Goal: Task Accomplishment & Management: Use online tool/utility

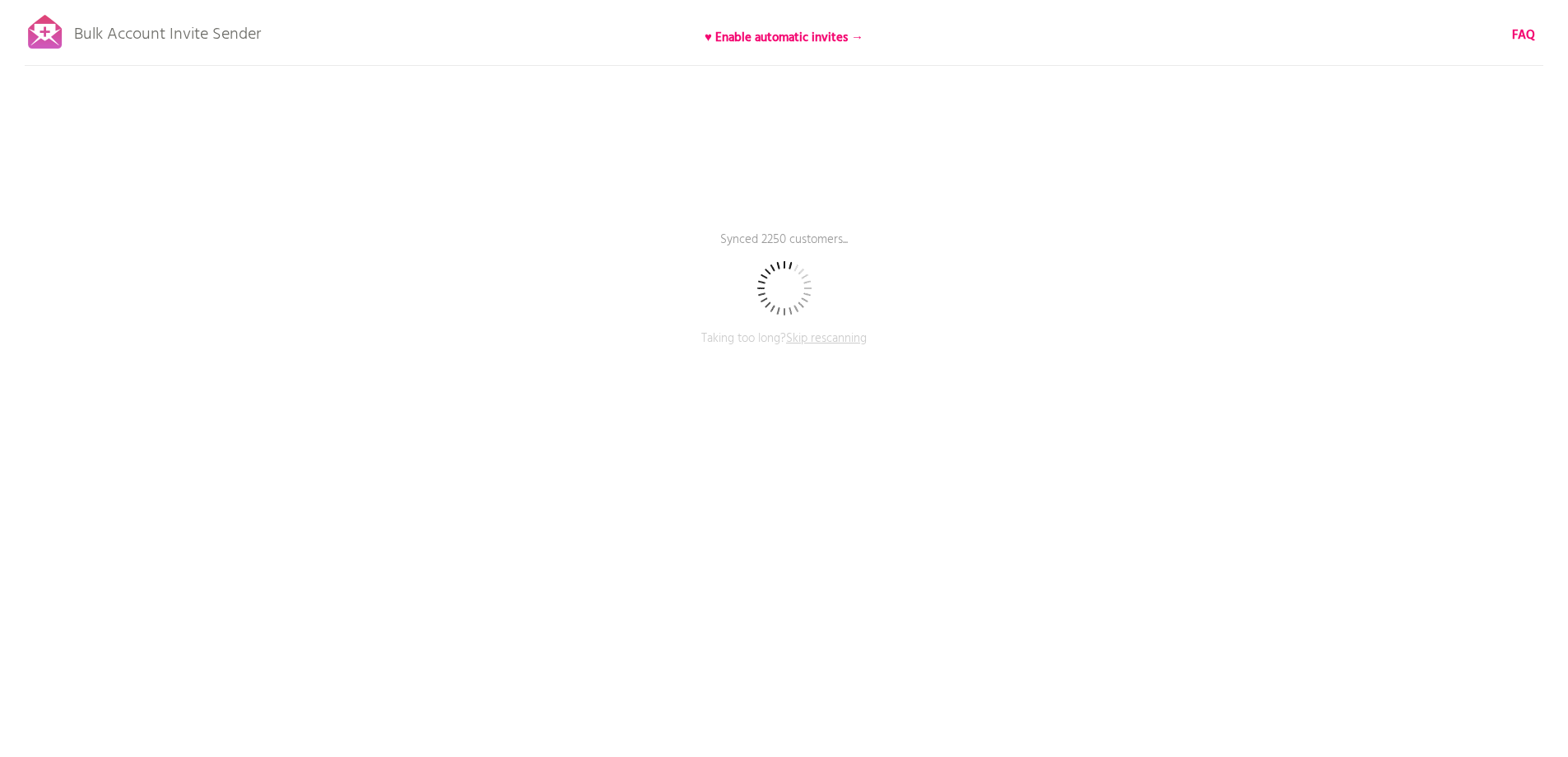
click at [832, 341] on span "Skip rescanning" at bounding box center [826, 338] width 81 height 20
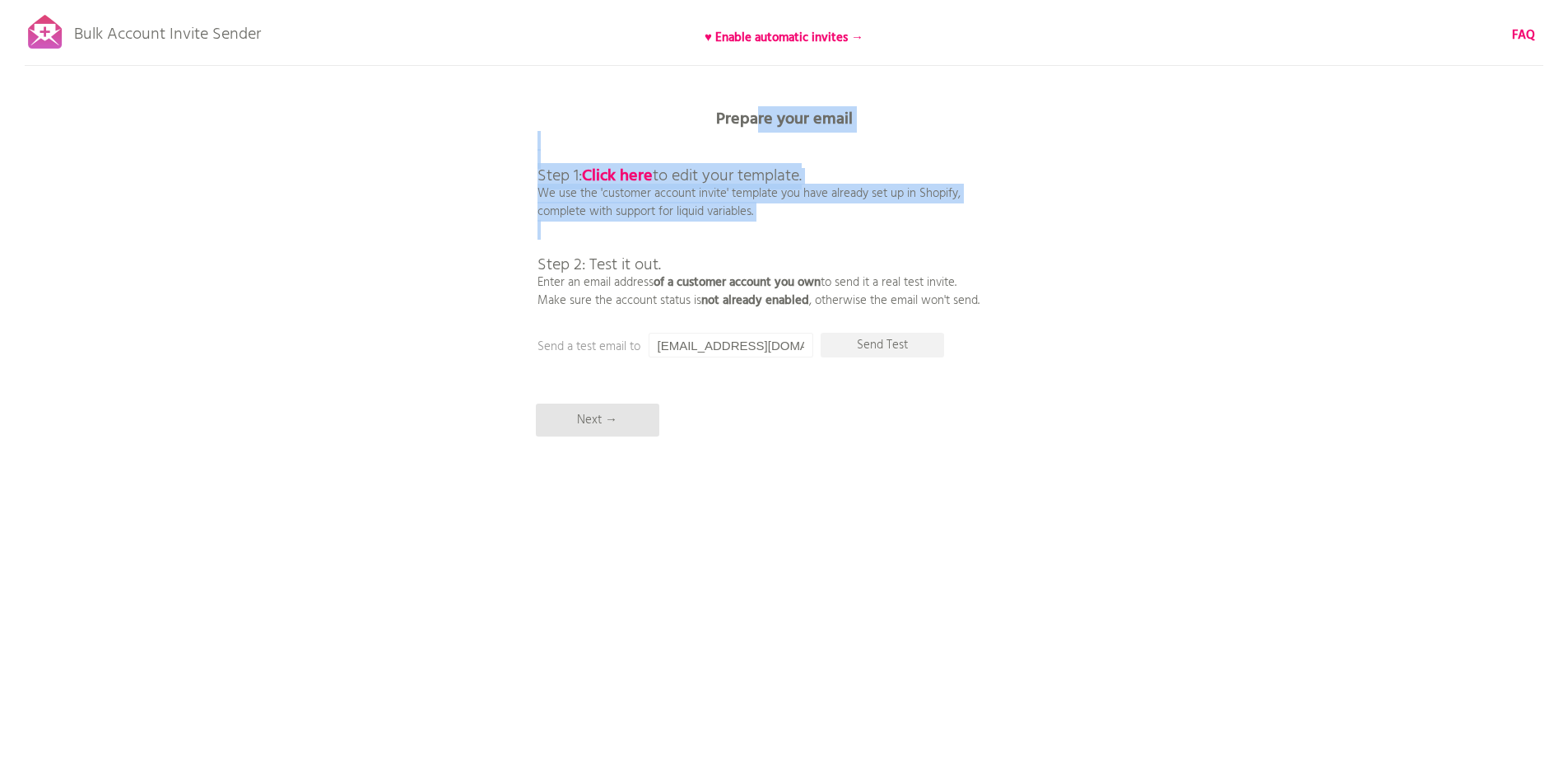
drag, startPoint x: 754, startPoint y: 98, endPoint x: 831, endPoint y: 244, distance: 165.1
click at [831, 244] on div "Bulk Account Invite Sender ♥ Enable automatic invites → FAQ Skipped syncing cus…" at bounding box center [784, 288] width 1568 height 576
click at [830, 244] on p "Step 1: Click here to edit your template. We use the 'customer account invite' …" at bounding box center [758, 220] width 442 height 178
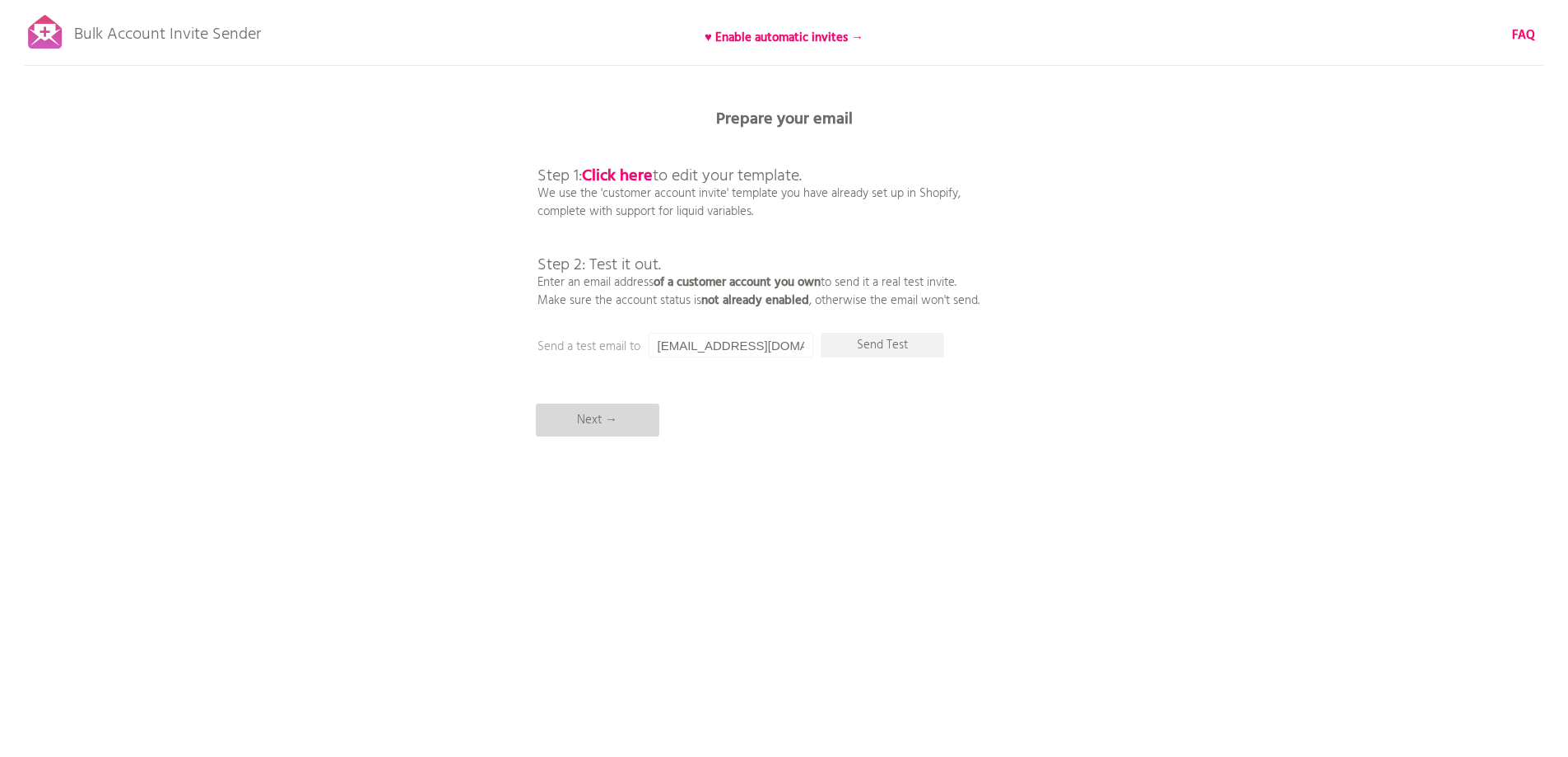
click at [611, 425] on p "Next →" at bounding box center [598, 419] width 124 height 33
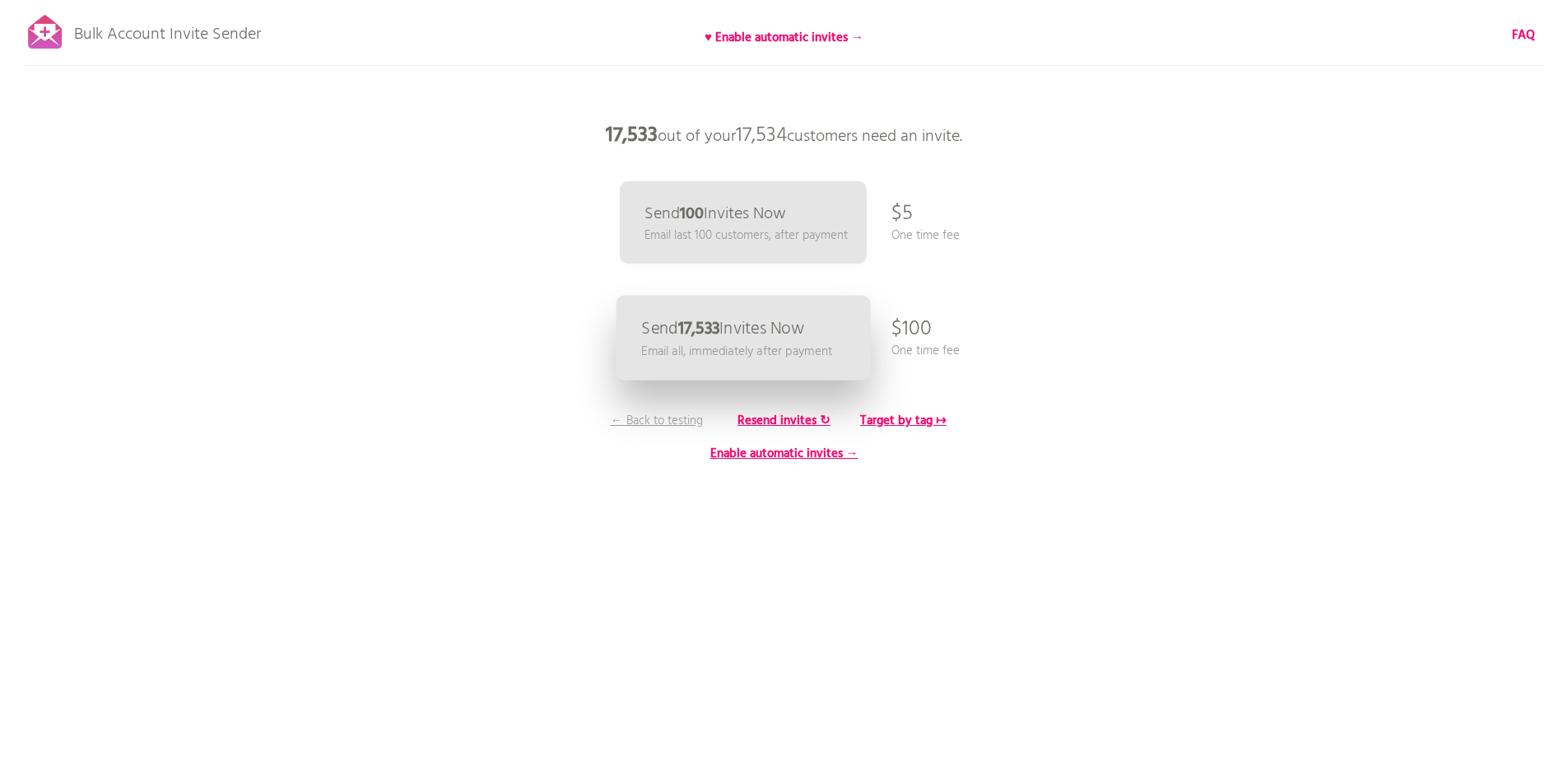
click at [702, 346] on p "Email all, immediately after payment" at bounding box center [737, 351] width 191 height 19
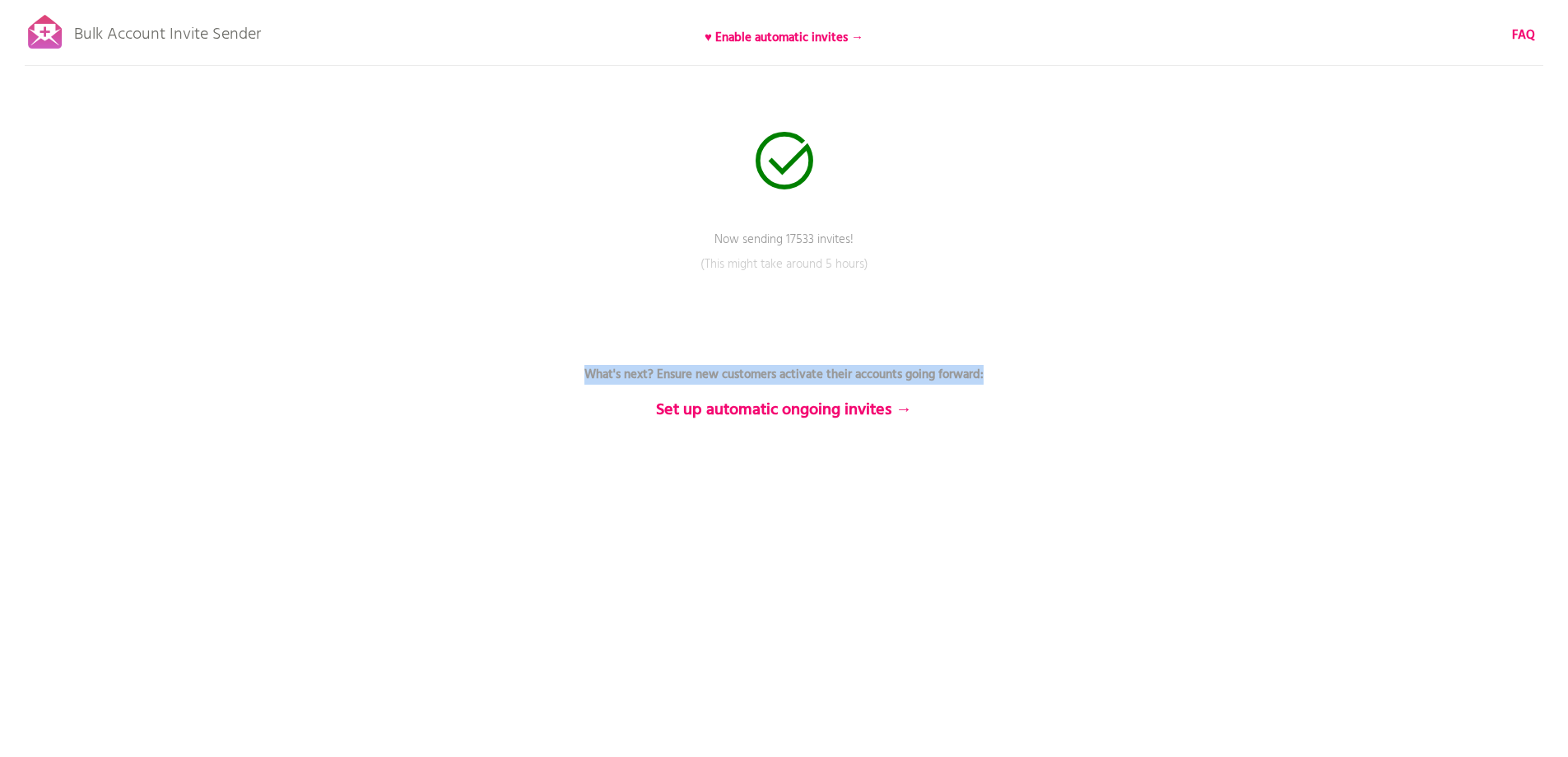
drag, startPoint x: 845, startPoint y: 384, endPoint x: 569, endPoint y: 374, distance: 276.2
click at [569, 374] on p "What's next? Ensure new customers activate their accounts going forward: Set up…" at bounding box center [784, 373] width 493 height 88
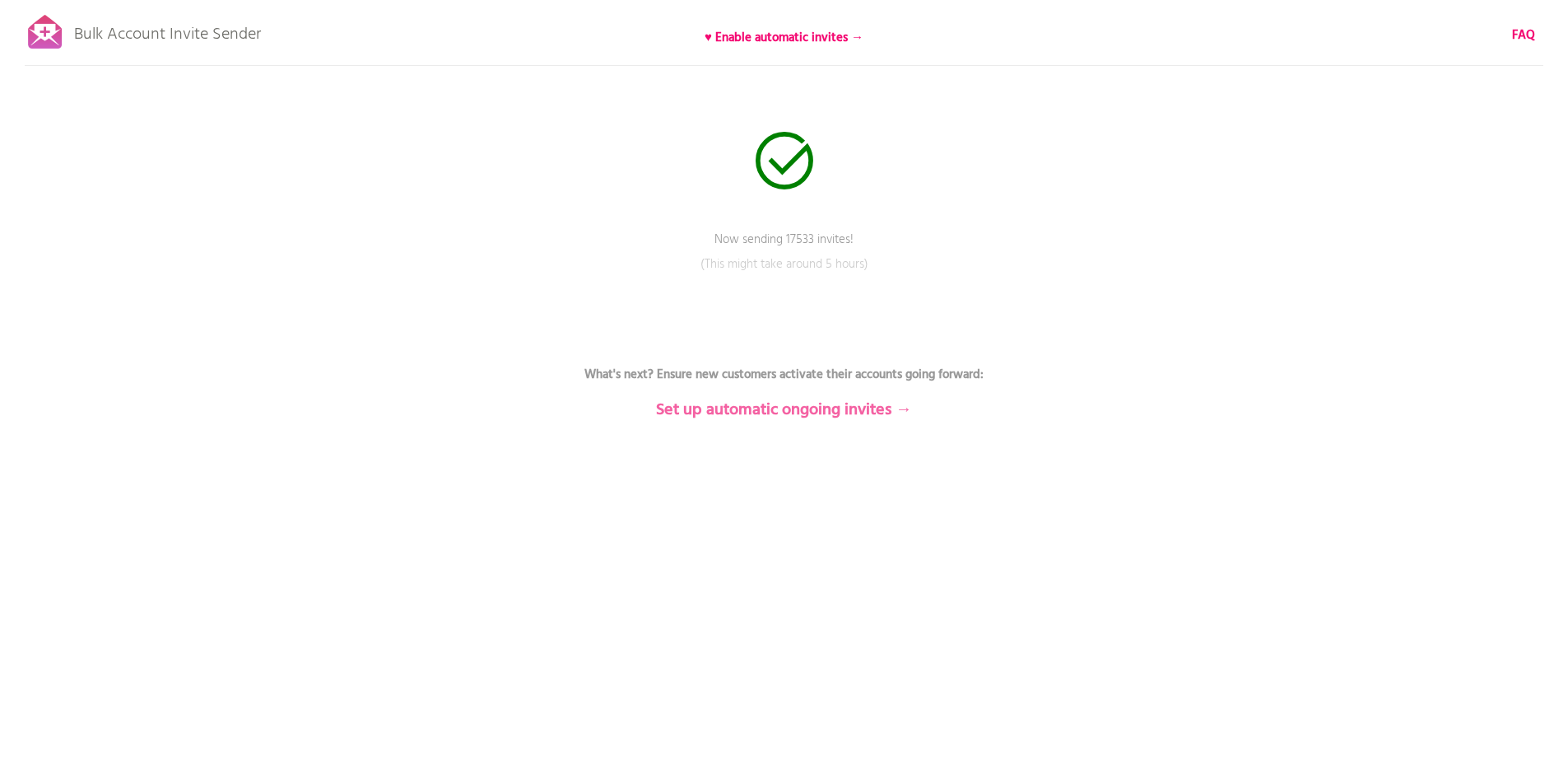
click at [781, 411] on b "Set up automatic ongoing invites →" at bounding box center [784, 410] width 256 height 26
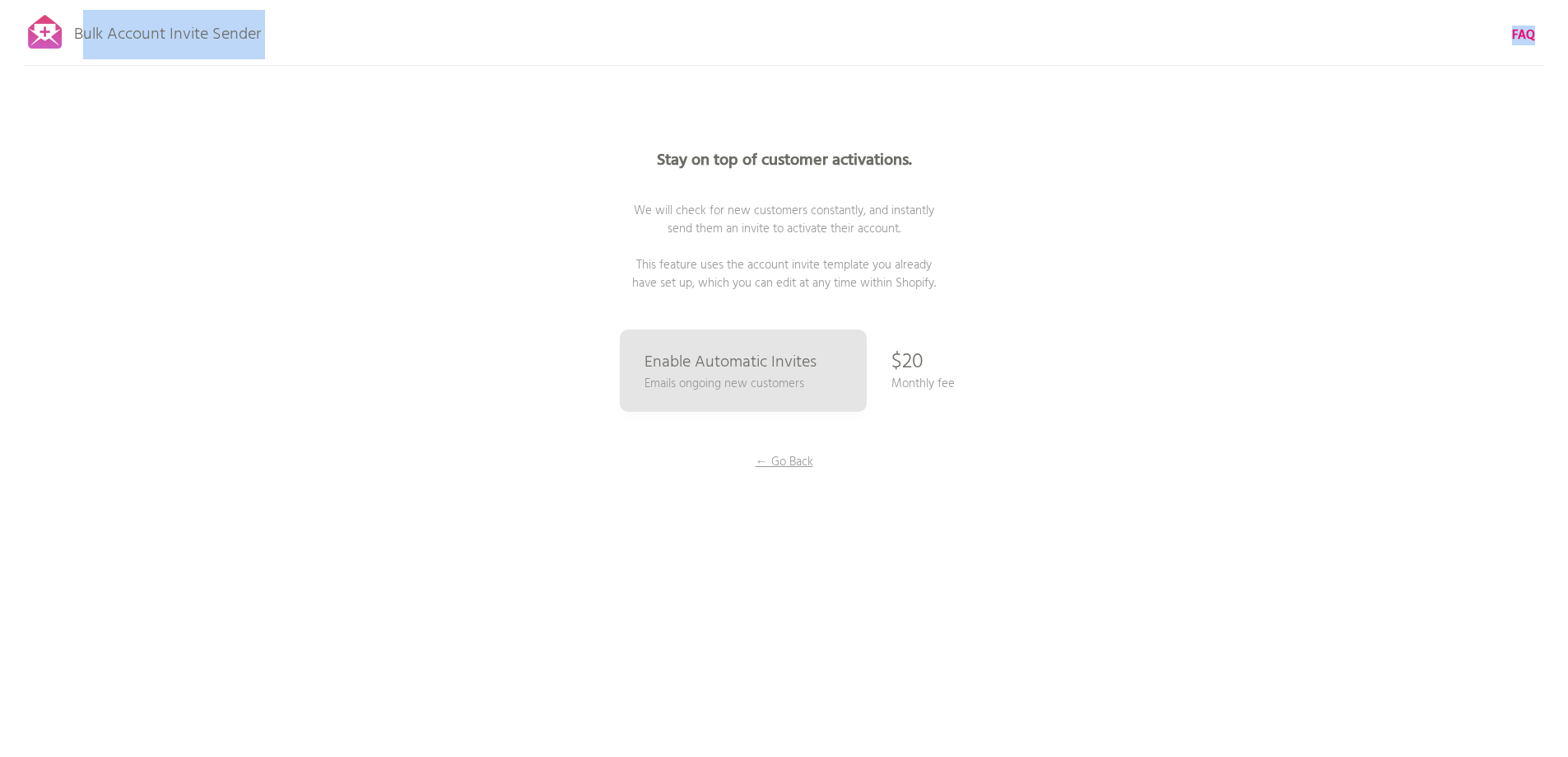
drag, startPoint x: 81, startPoint y: 28, endPoint x: 394, endPoint y: 47, distance: 313.6
click at [394, 47] on div "Bulk Account Invite Sender ♥ Enable automatic invites → FAQ Now sending 17533 i…" at bounding box center [784, 288] width 1568 height 576
click at [748, 101] on div "Stay on top of customer activations. We will check for new customers constantly…" at bounding box center [785, 329] width 823 height 658
click at [793, 464] on p "← Go Back" at bounding box center [784, 461] width 124 height 18
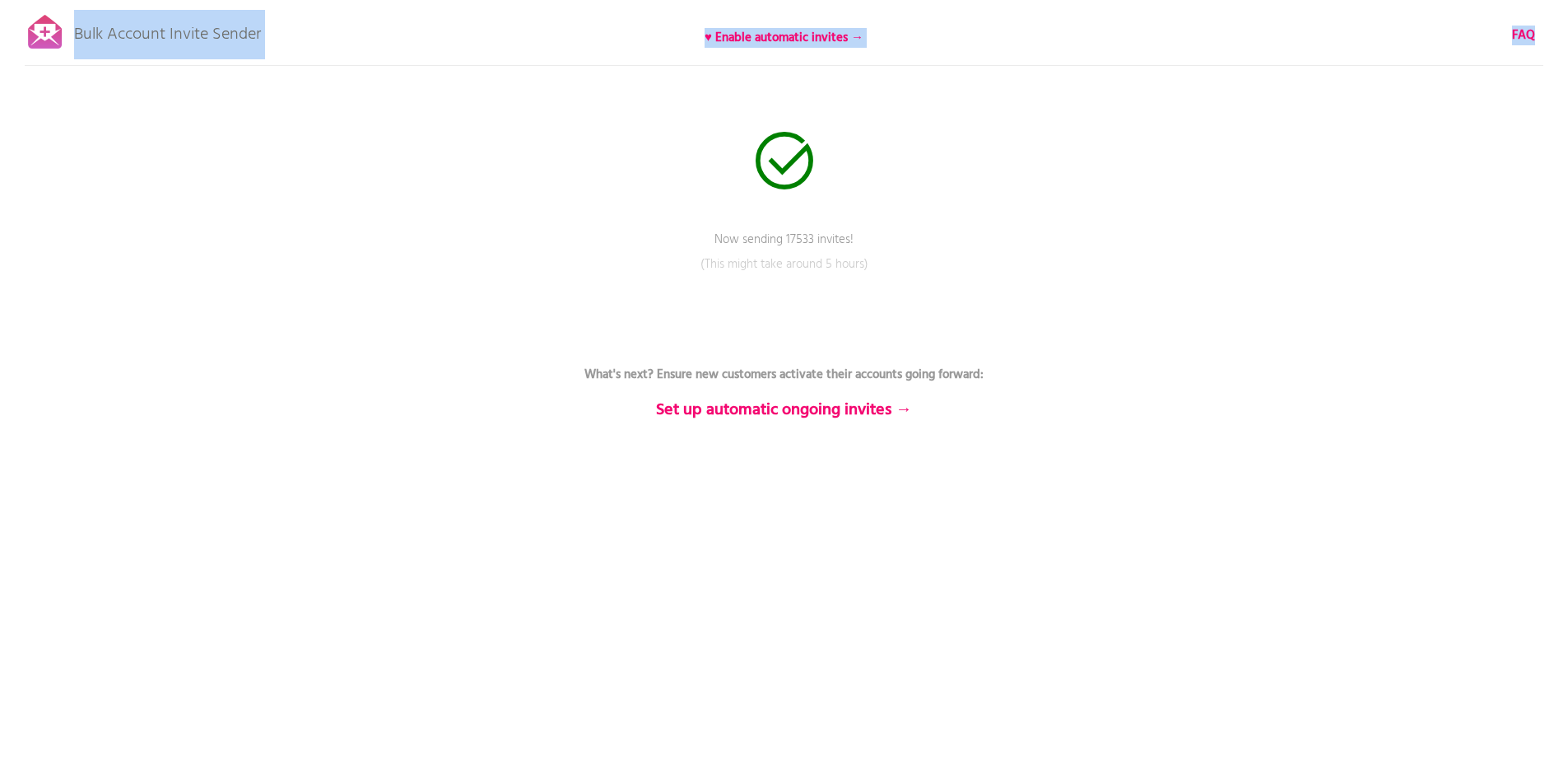
drag, startPoint x: 76, startPoint y: 31, endPoint x: 320, endPoint y: 61, distance: 245.8
click at [320, 61] on div "Bulk Account Invite Sender ♥ Enable automatic invites → FAQ Now sending 17533 i…" at bounding box center [784, 288] width 1568 height 576
click at [335, 57] on div "Bulk Account Invite Sender ♥ Enable automatic invites → FAQ Now sending 17533 i…" at bounding box center [784, 288] width 1568 height 576
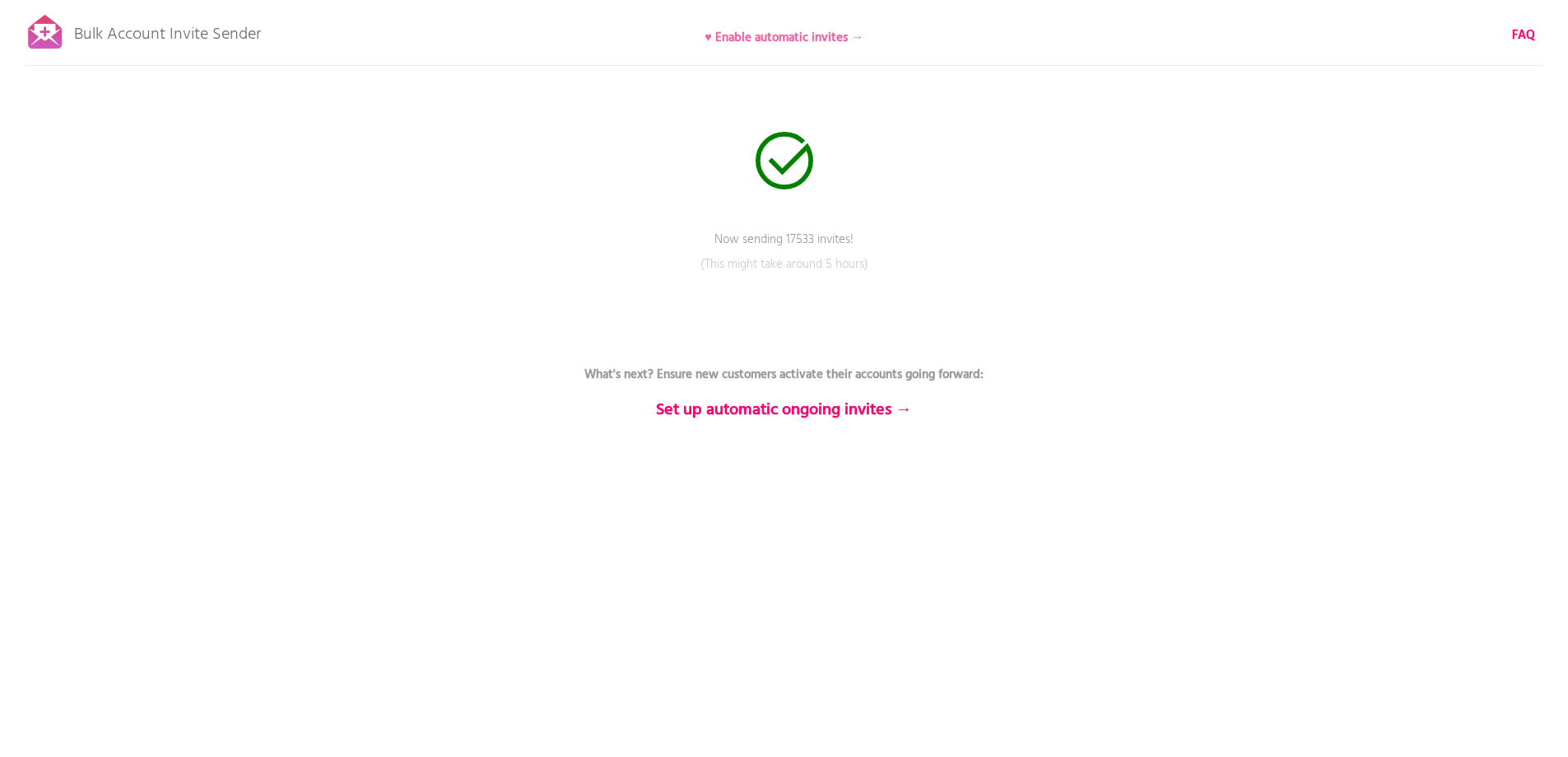
click at [835, 31] on b "♥ Enable automatic invites →" at bounding box center [784, 37] width 159 height 20
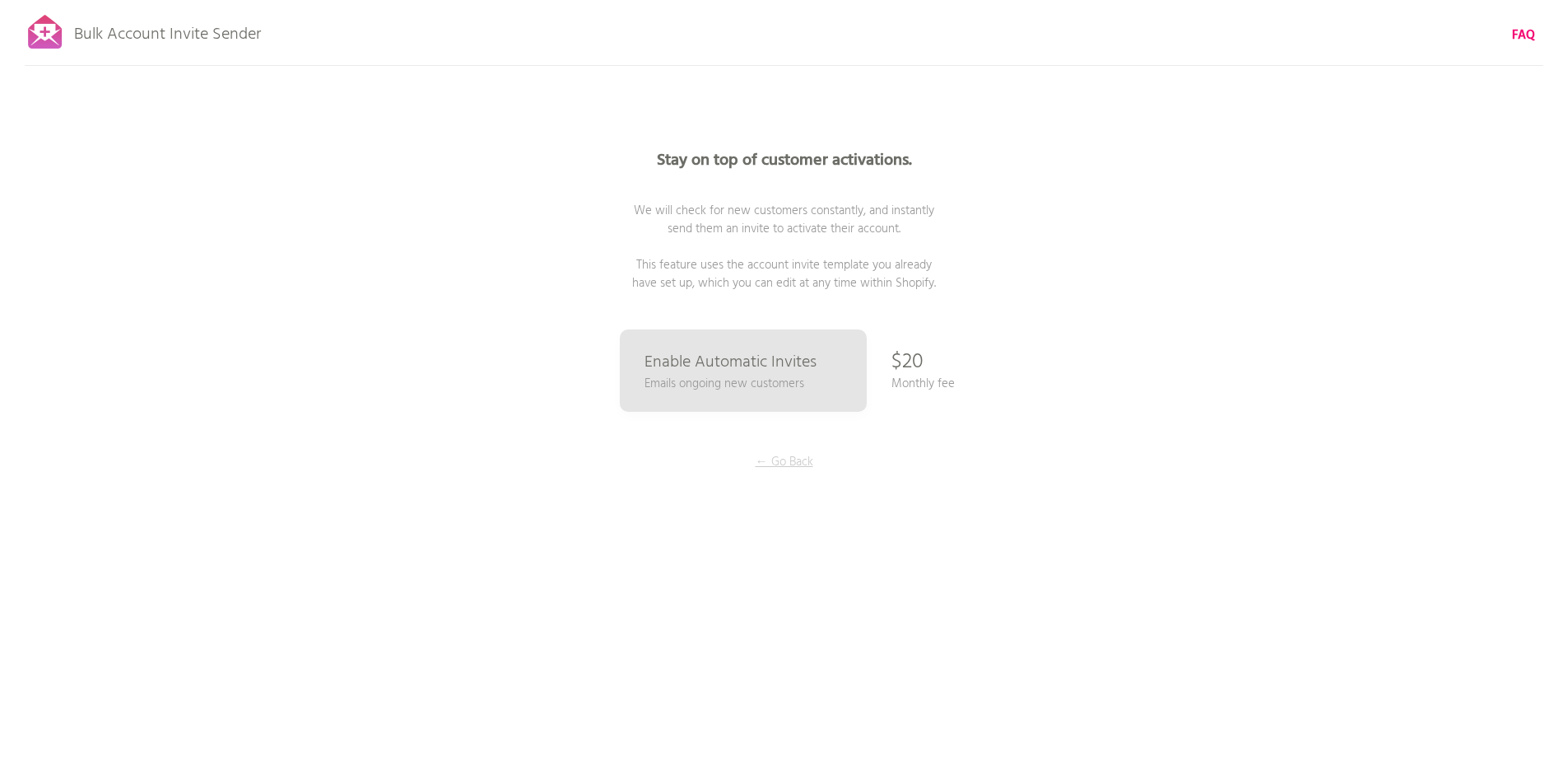
click at [805, 460] on p "← Go Back" at bounding box center [784, 461] width 124 height 18
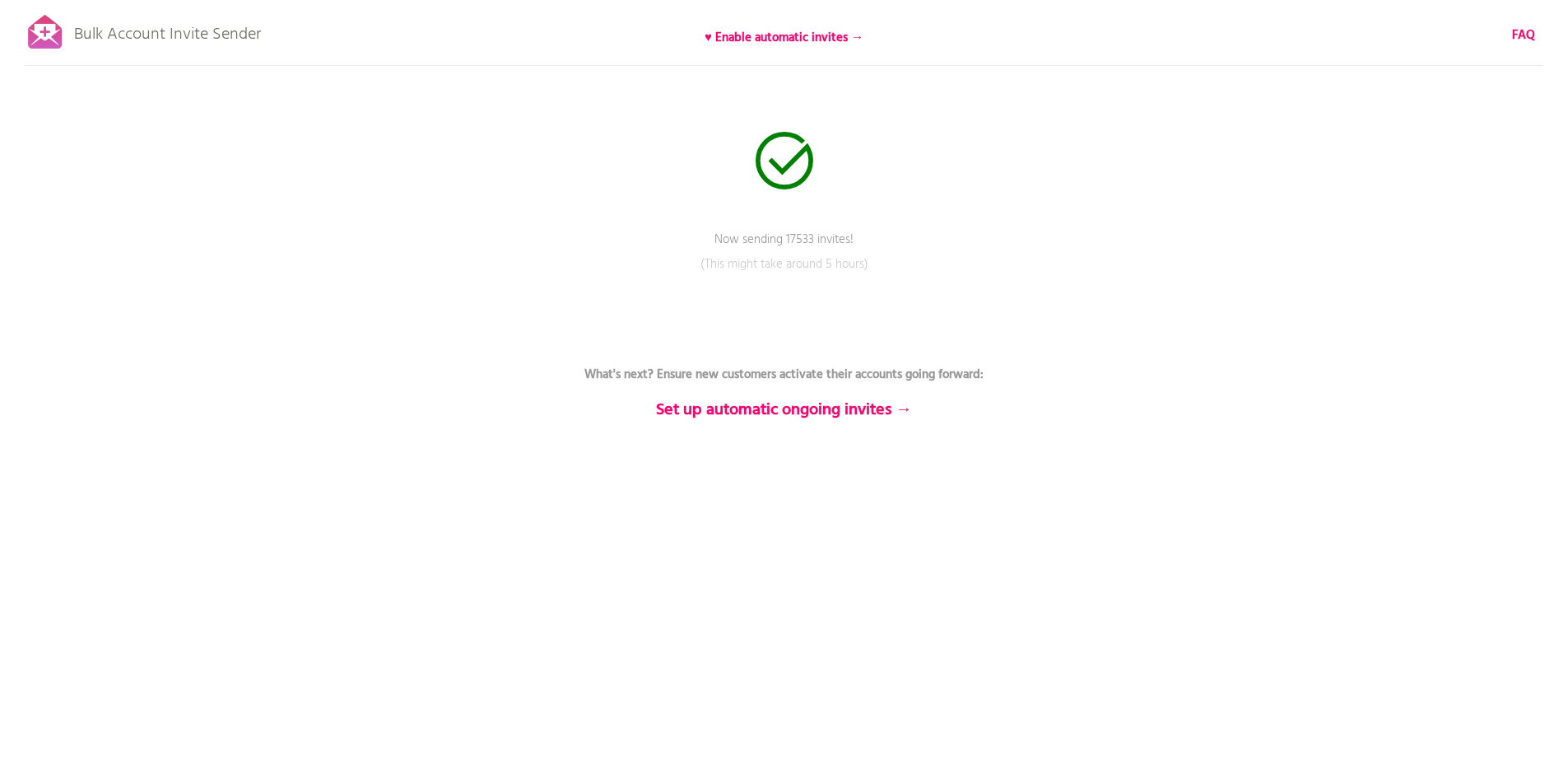
click at [60, 34] on div at bounding box center [46, 32] width 41 height 41
click at [794, 43] on b "♥ Enable automatic invites →" at bounding box center [784, 37] width 159 height 20
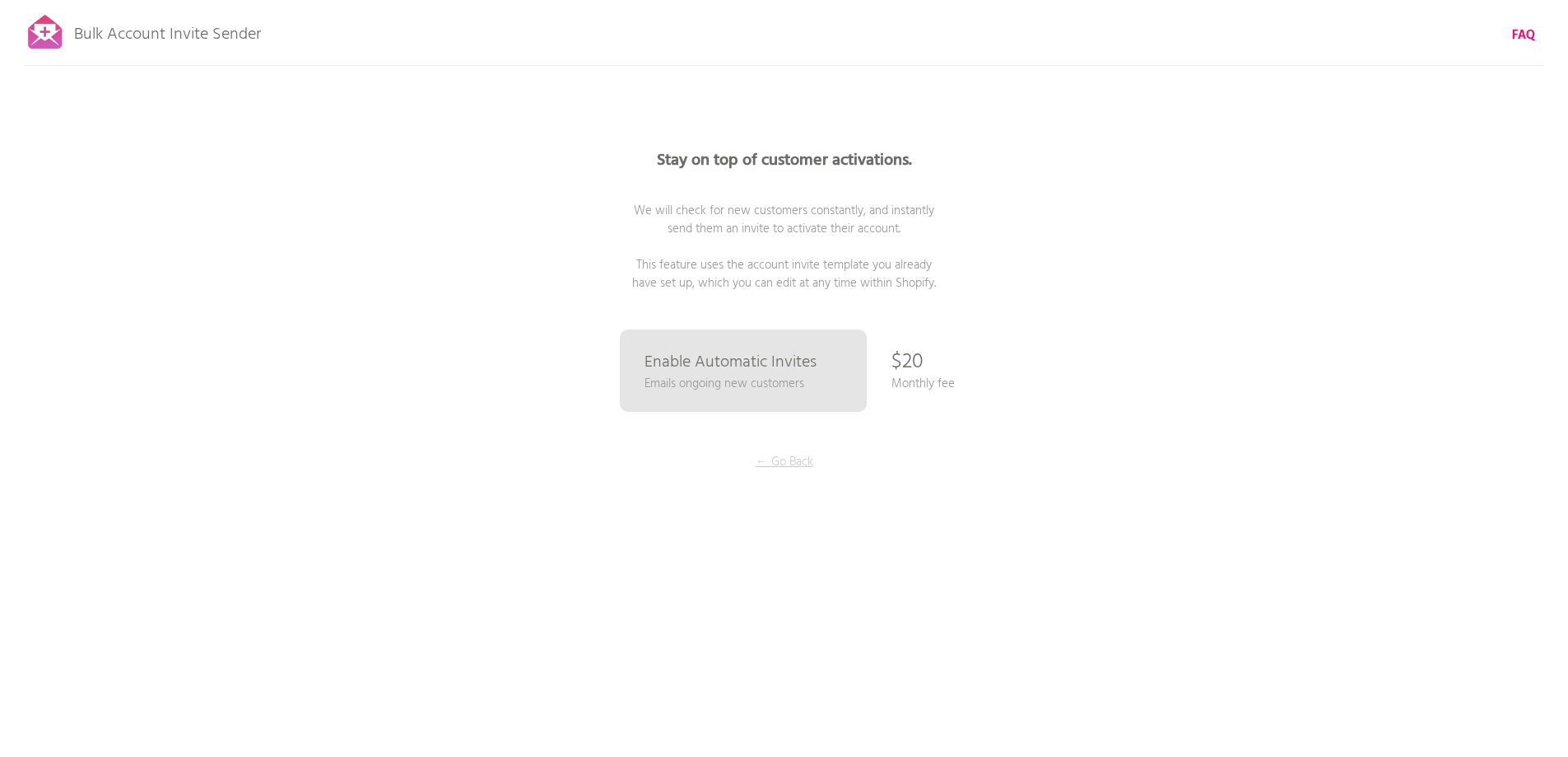
click at [782, 462] on p "← Go Back" at bounding box center [784, 461] width 124 height 18
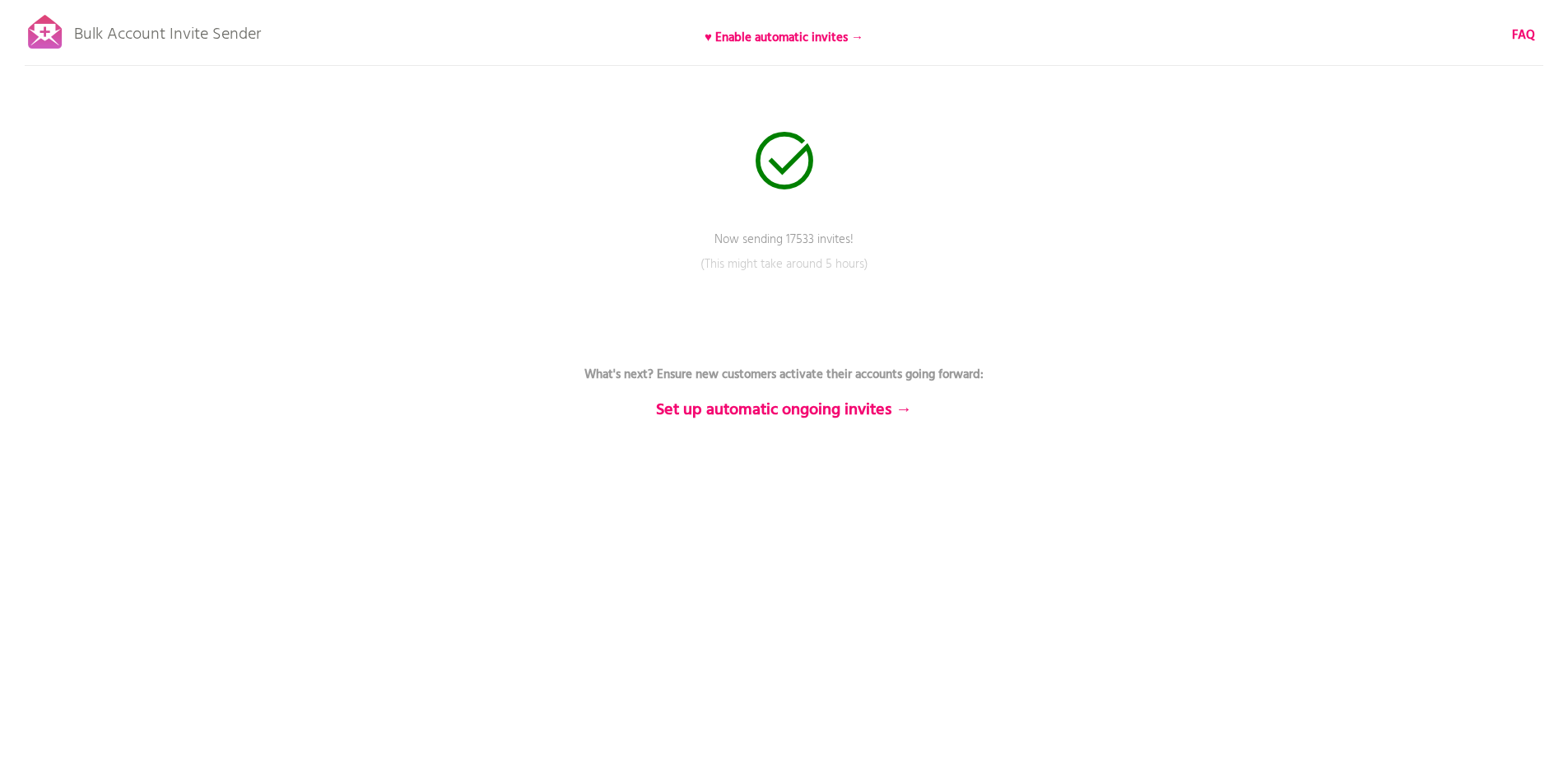
drag, startPoint x: 158, startPoint y: 47, endPoint x: 101, endPoint y: 48, distance: 57.0
click at [151, 48] on p "Bulk Account Invite Sender" at bounding box center [168, 31] width 187 height 41
drag, startPoint x: 54, startPoint y: 36, endPoint x: 247, endPoint y: 49, distance: 193.4
click at [247, 0] on div "Bulk Account Invite Sender ♥ Enable automatic invites → FAQ" at bounding box center [784, 0] width 1568 height 0
click at [249, 49] on p "Bulk Account Invite Sender" at bounding box center [168, 31] width 187 height 41
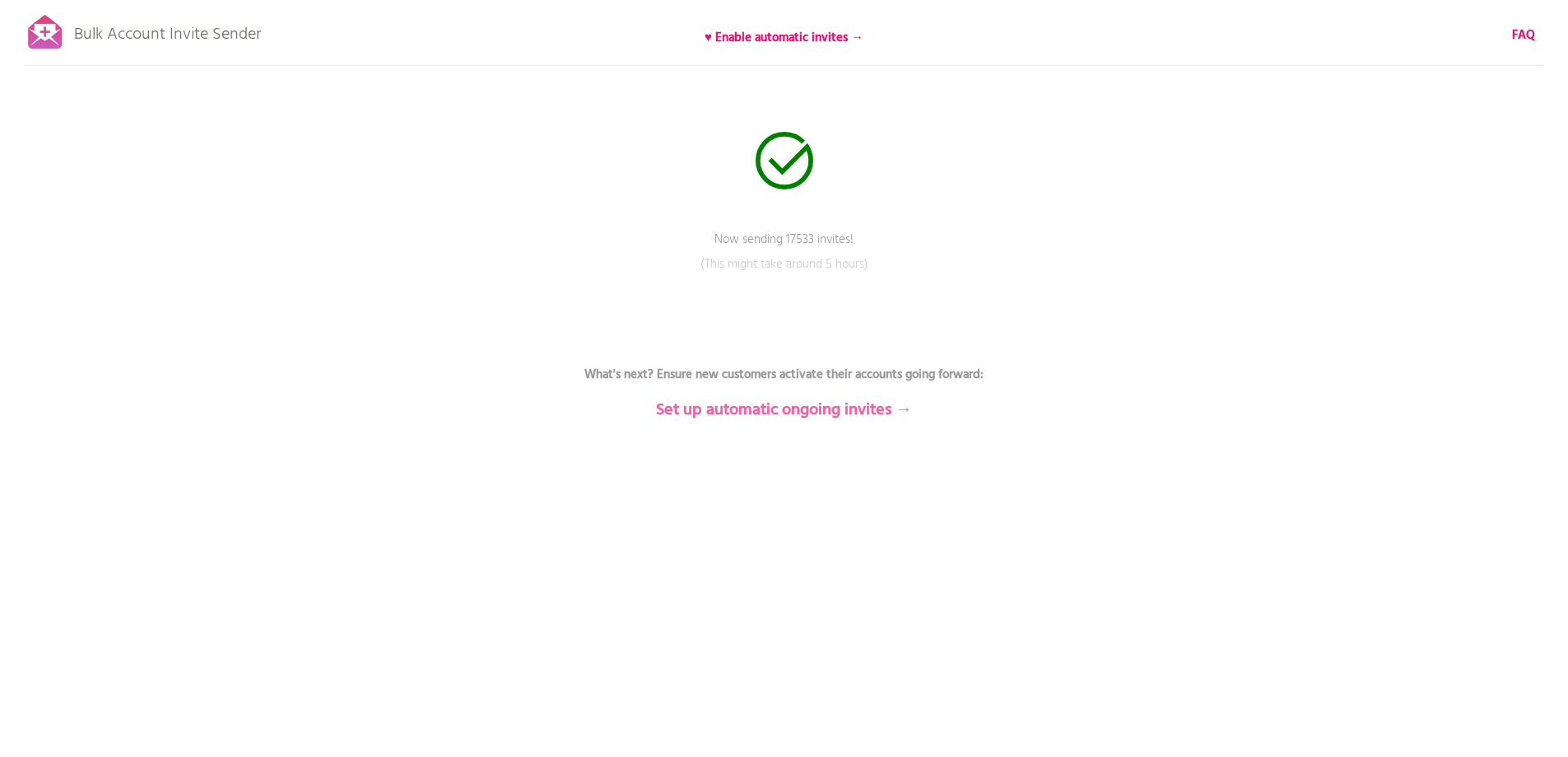
click at [818, 412] on b "Set up automatic ongoing invites →" at bounding box center [784, 410] width 256 height 26
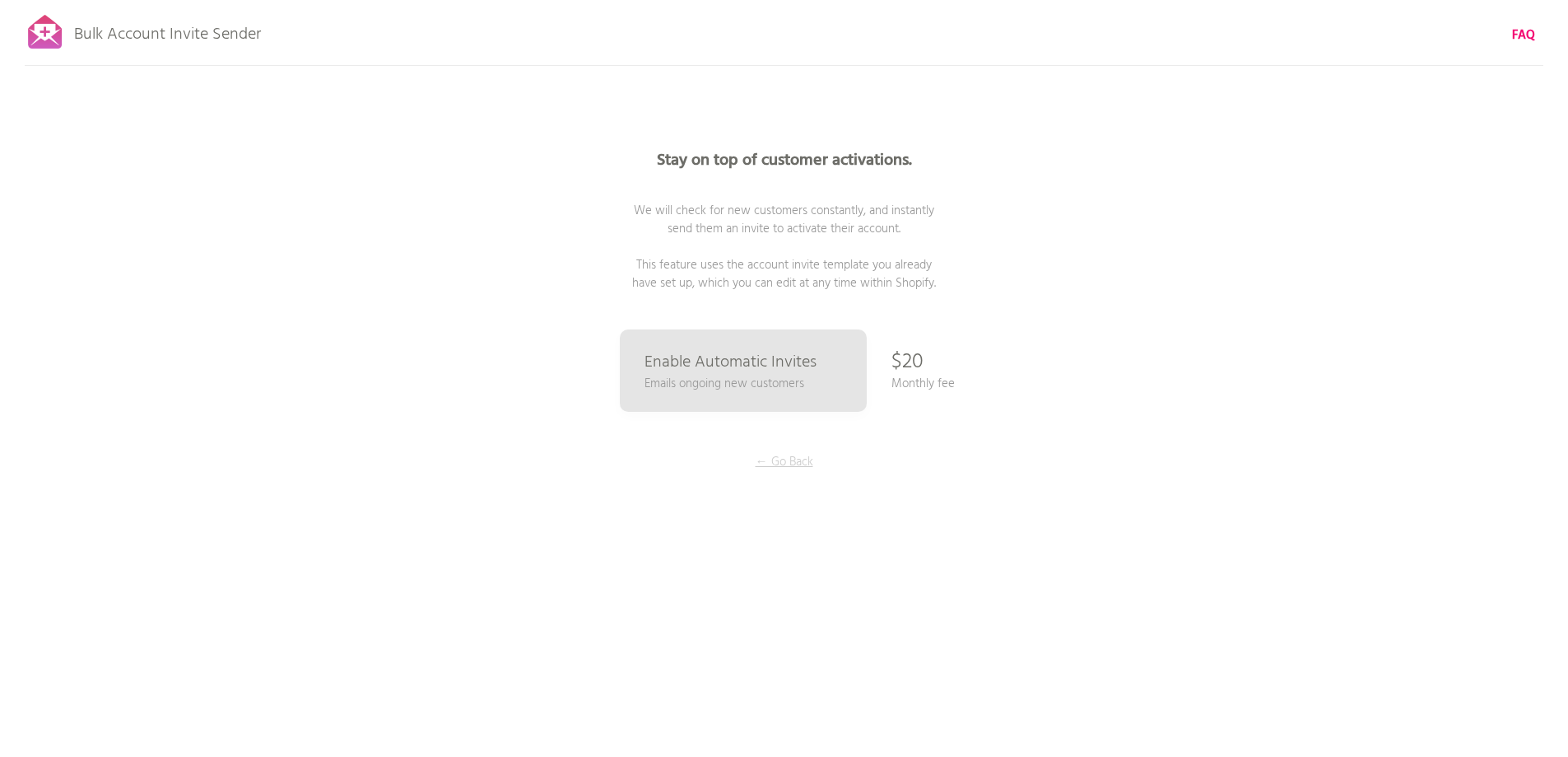
click at [808, 457] on p "← Go Back" at bounding box center [784, 461] width 124 height 18
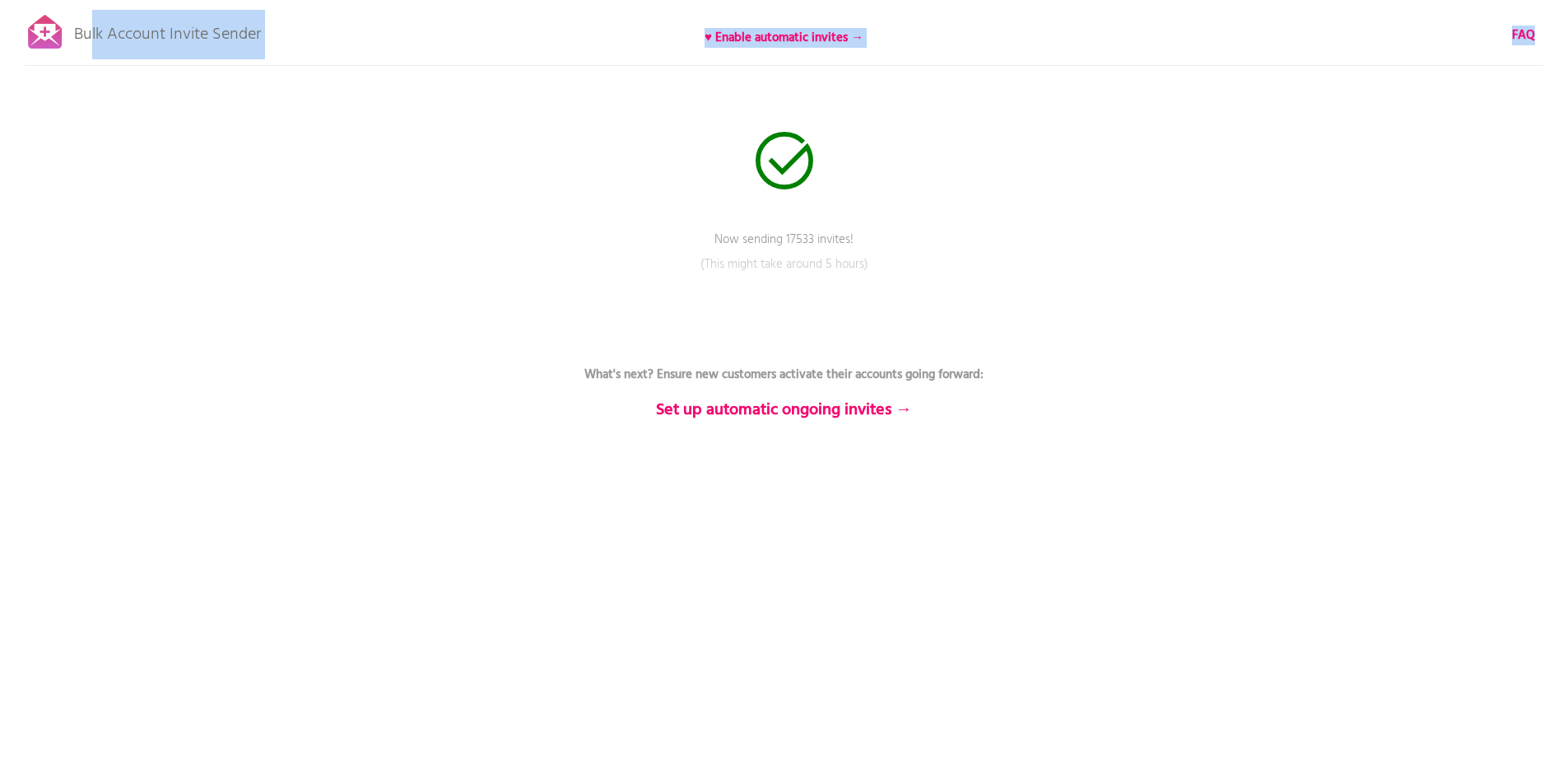
drag, startPoint x: 88, startPoint y: 28, endPoint x: 253, endPoint y: 61, distance: 168.3
click at [253, 61] on div "Bulk Account Invite Sender ♥ Enable automatic invites → FAQ Now sending 17533 i…" at bounding box center [784, 288] width 1568 height 576
click at [260, 86] on div "Bulk Account Invite Sender ♥ Enable automatic invites → FAQ Now sending 17533 i…" at bounding box center [784, 288] width 1568 height 576
drag, startPoint x: 39, startPoint y: 32, endPoint x: 271, endPoint y: 41, distance: 232.2
click at [271, 41] on div "Bulk Account Invite Sender ♥ Enable automatic invites → FAQ Now sending 17533 i…" at bounding box center [784, 288] width 1568 height 576
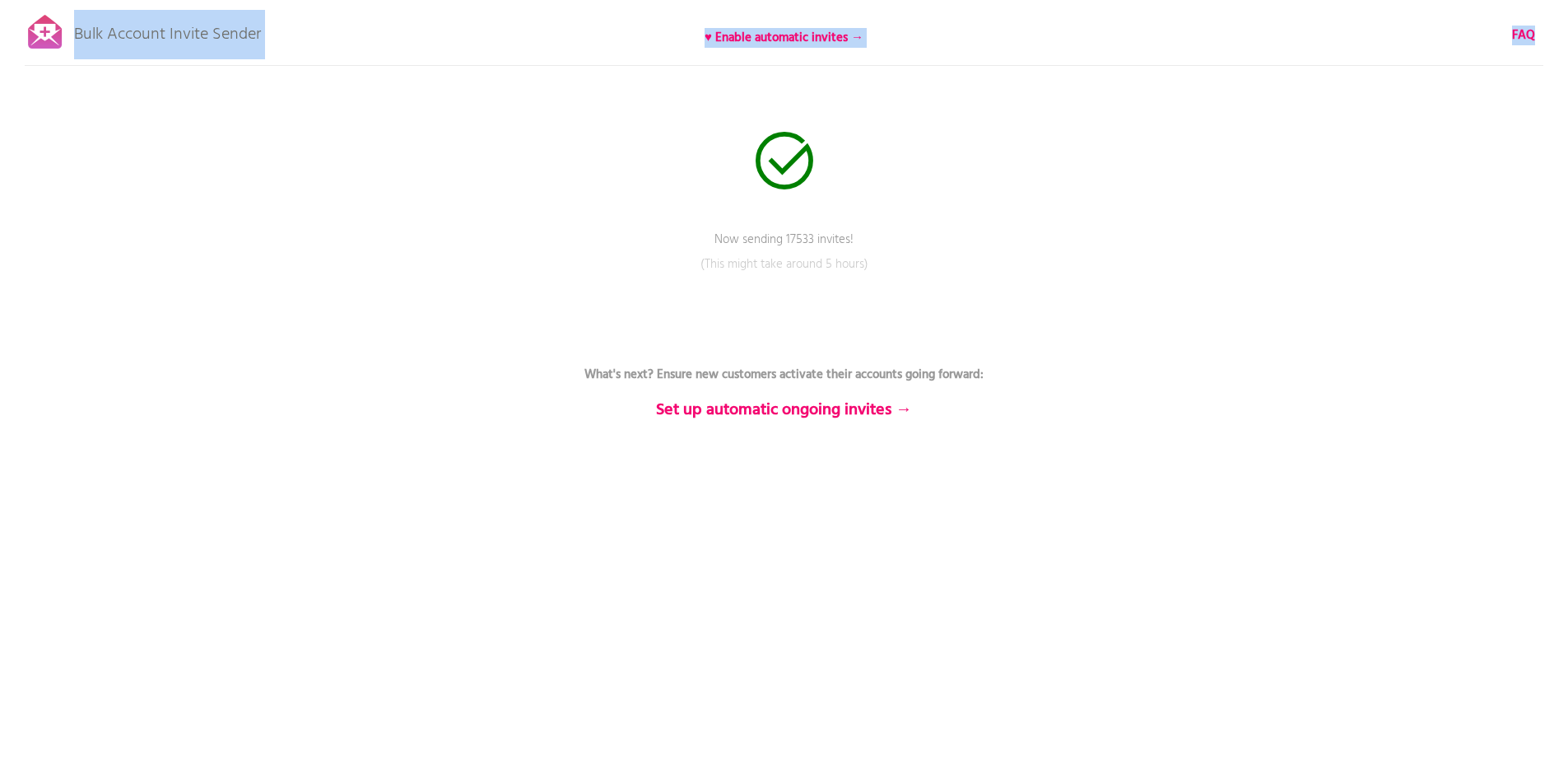
click at [322, 131] on div "Bulk Account Invite Sender ♥ Enable automatic invites → FAQ Now sending 17533 i…" at bounding box center [784, 288] width 1568 height 576
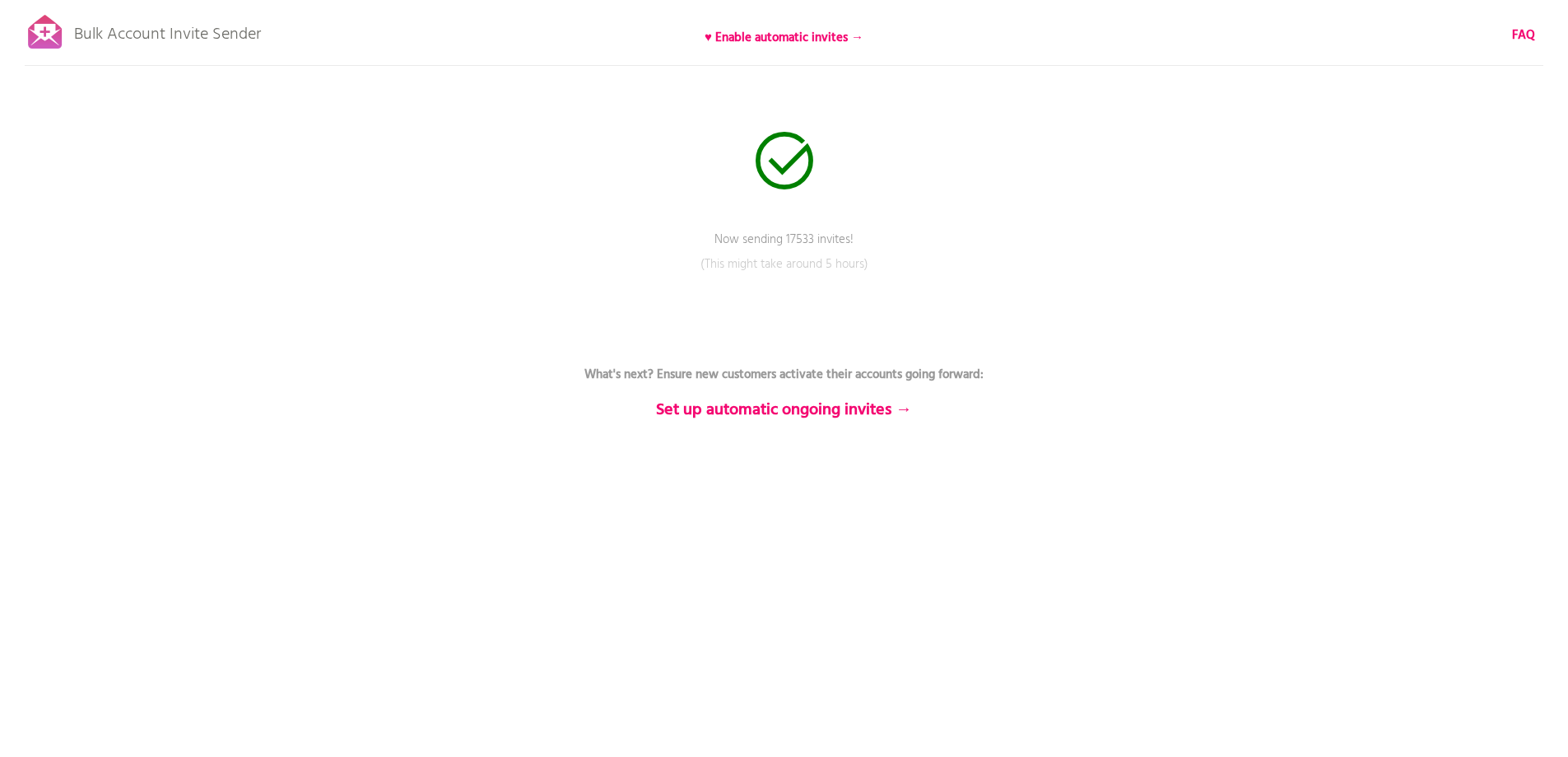
click at [1000, 134] on div "Bulk Account Invite Sender ♥ Enable automatic invites → FAQ Now sending 17533 i…" at bounding box center [784, 288] width 1568 height 576
drag, startPoint x: 961, startPoint y: 417, endPoint x: 544, endPoint y: 394, distance: 417.6
click at [544, 394] on p "What's next? Ensure new customers activate their accounts going forward: Set up…" at bounding box center [784, 373] width 493 height 88
click at [558, 375] on p "What's next? Ensure new customers activate their accounts going forward: Set up…" at bounding box center [784, 373] width 493 height 88
drag, startPoint x: 724, startPoint y: 390, endPoint x: 1034, endPoint y: 367, distance: 310.9
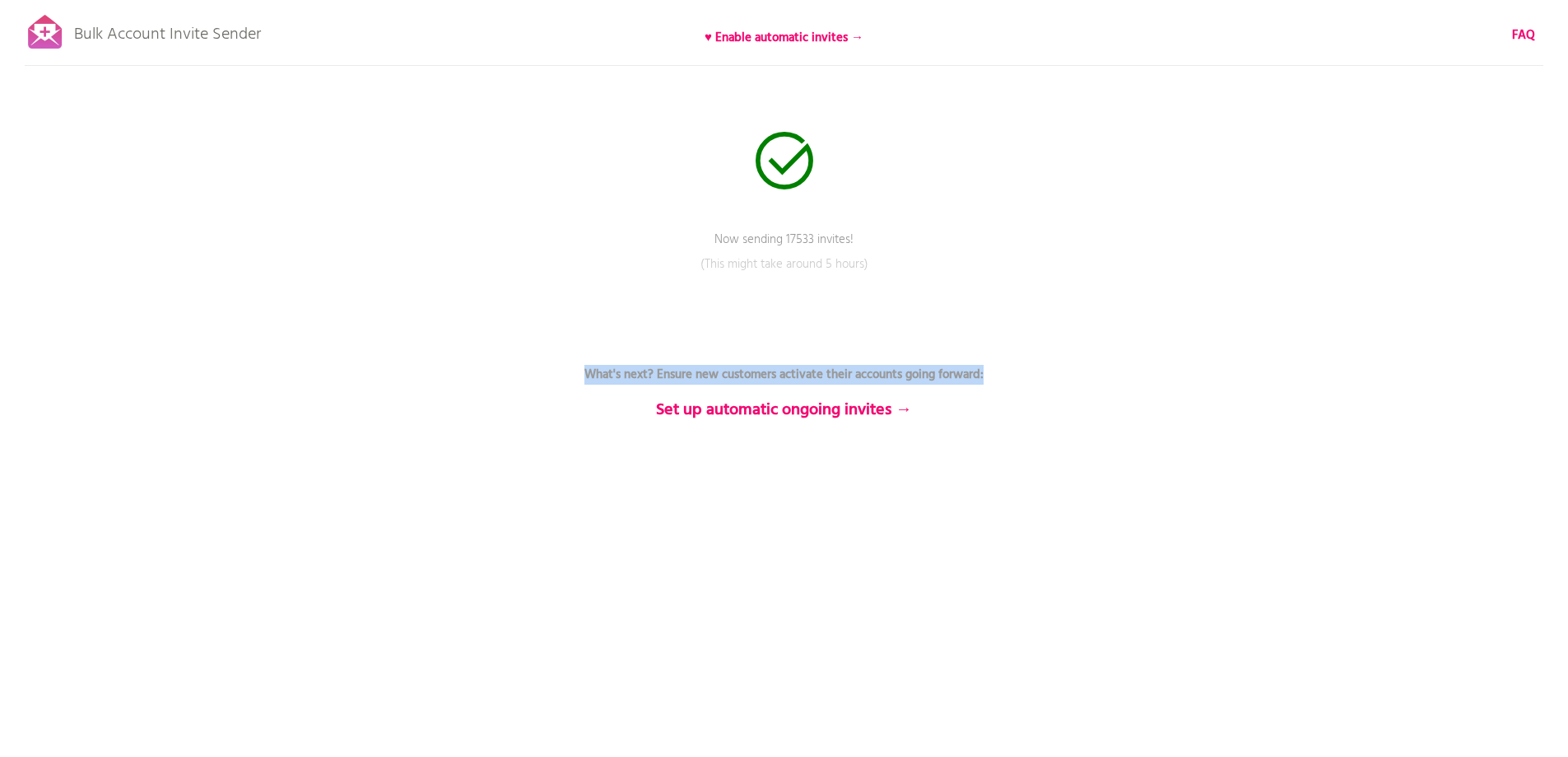
click at [1034, 367] on div "Bulk Account Invite Sender ♥ Enable automatic invites → FAQ Now sending 17533 i…" at bounding box center [784, 288] width 1568 height 576
click at [160, 38] on p "Bulk Account Invite Sender" at bounding box center [168, 31] width 187 height 41
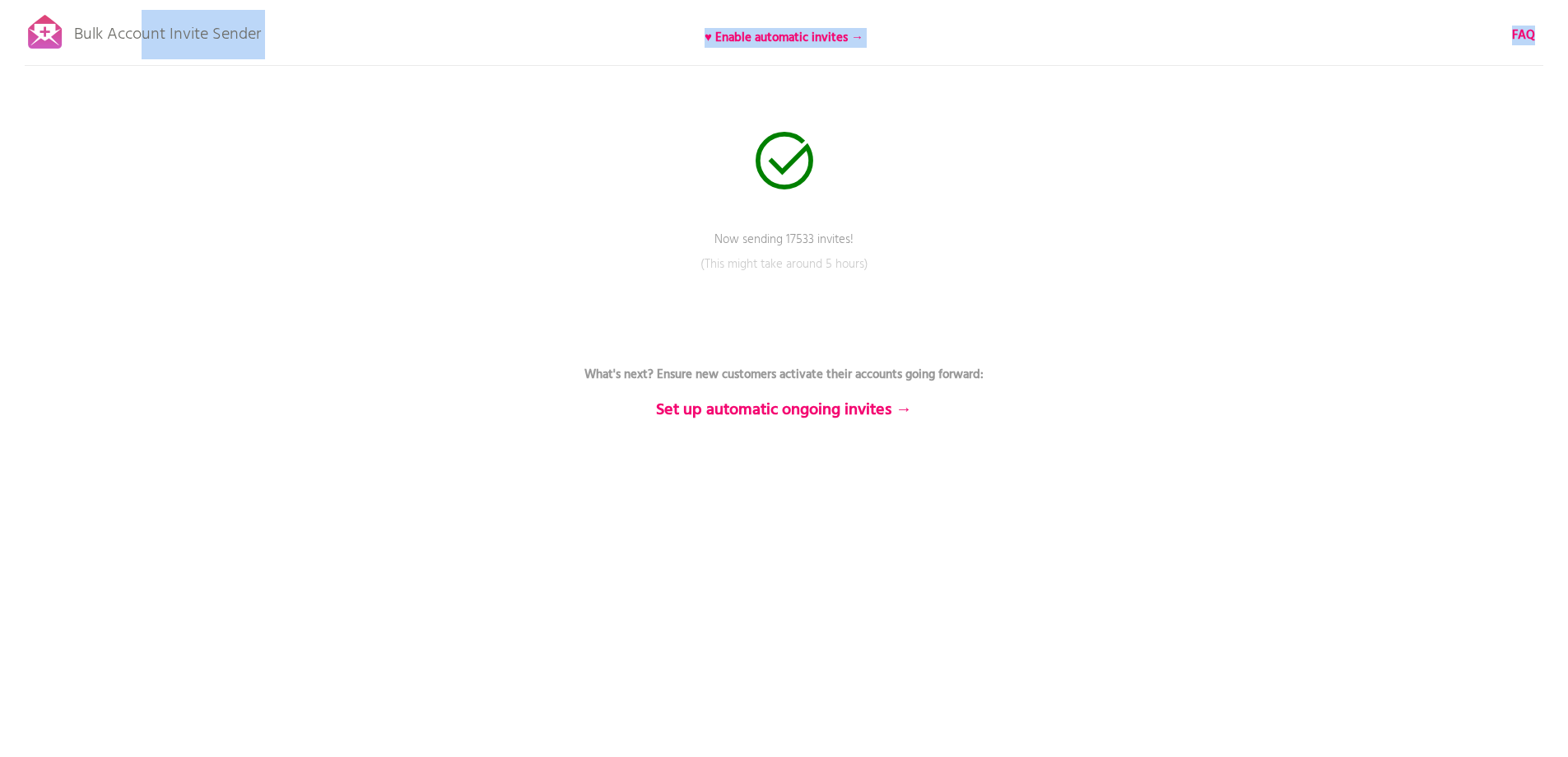
drag, startPoint x: 143, startPoint y: 32, endPoint x: 304, endPoint y: 39, distance: 161.2
click at [304, 39] on div "Bulk Account Invite Sender ♥ Enable automatic invites → FAQ Now sending 17533 i…" at bounding box center [784, 288] width 1568 height 576
